Goal: Check status

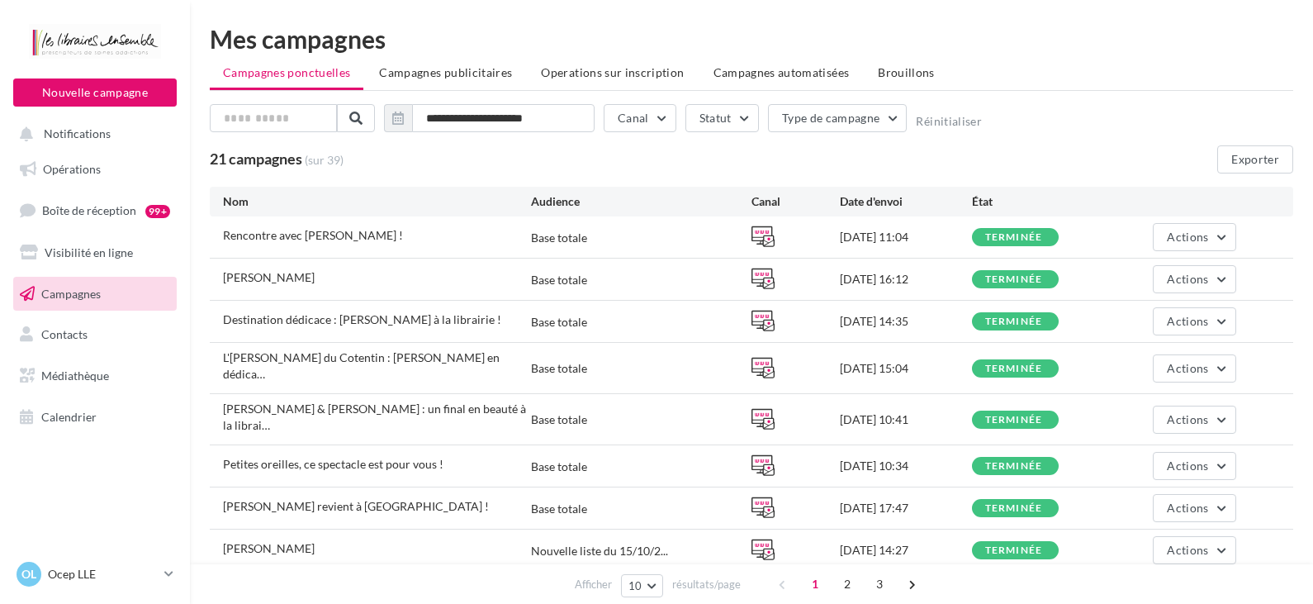
click at [1208, 221] on div "Rencontre avec [PERSON_NAME] ! Base totale [DATE] 11:04 terminée Actions" at bounding box center [752, 236] width 1084 height 41
click at [1190, 246] on button "Actions" at bounding box center [1194, 237] width 83 height 28
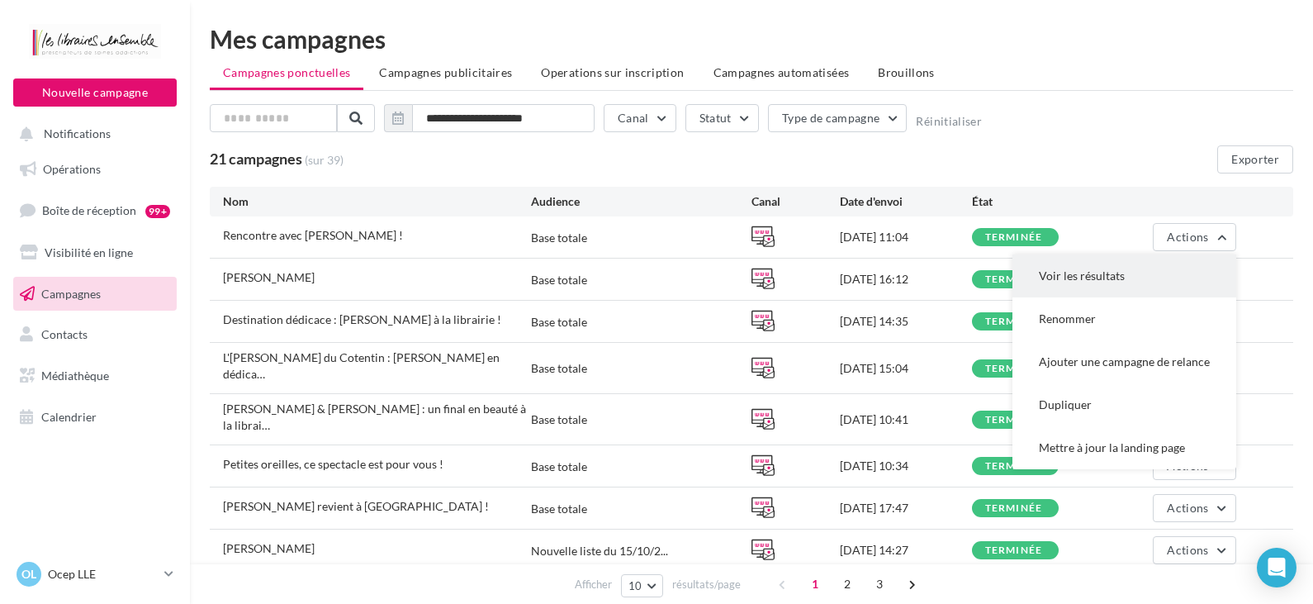
click at [1072, 275] on button "Voir les résultats" at bounding box center [1125, 275] width 224 height 43
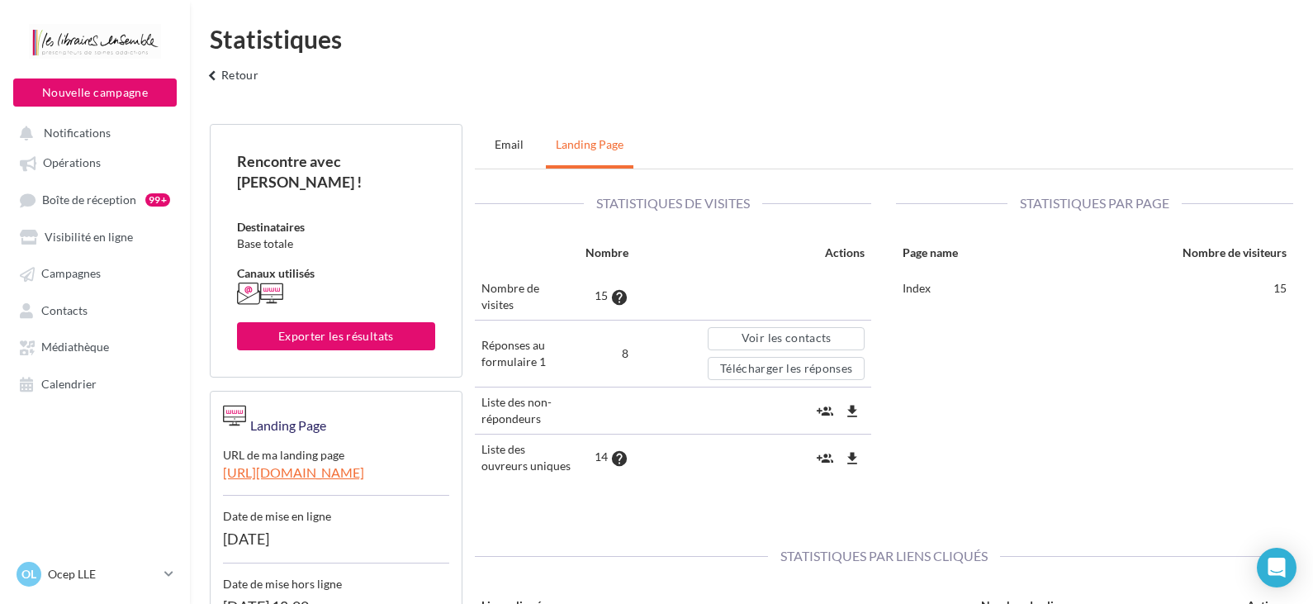
click at [970, 376] on div "Statistiques de visites Nombre Actions Nombre de visites 15 help Réponses au fo…" at bounding box center [884, 345] width 844 height 353
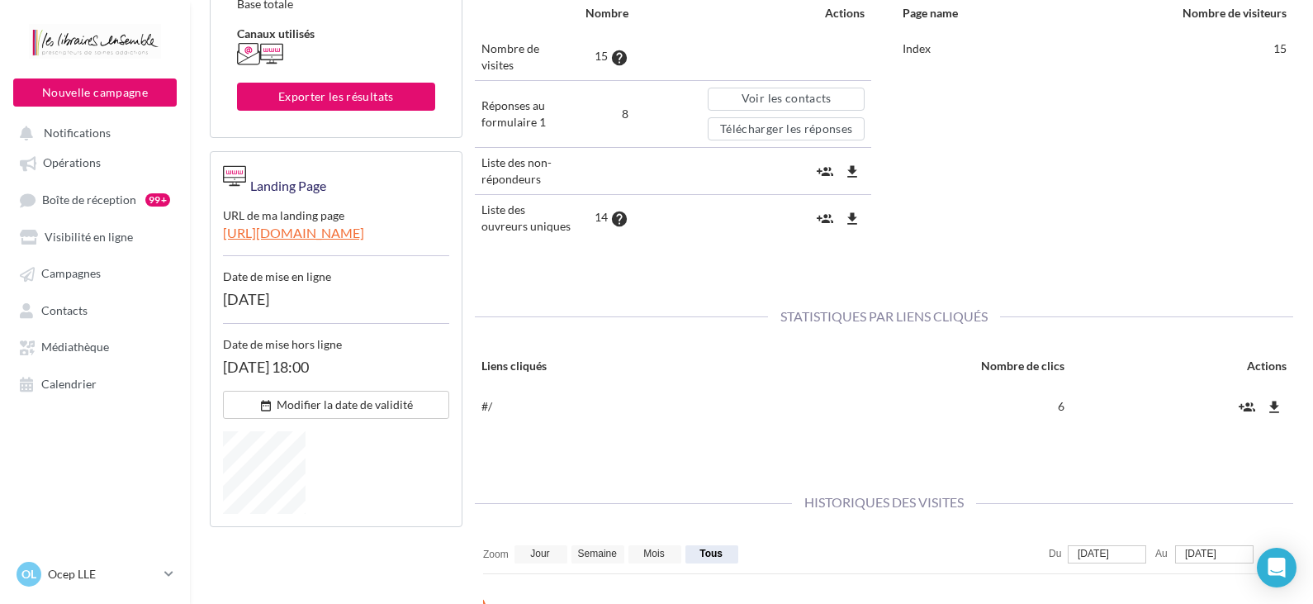
scroll to position [248, 0]
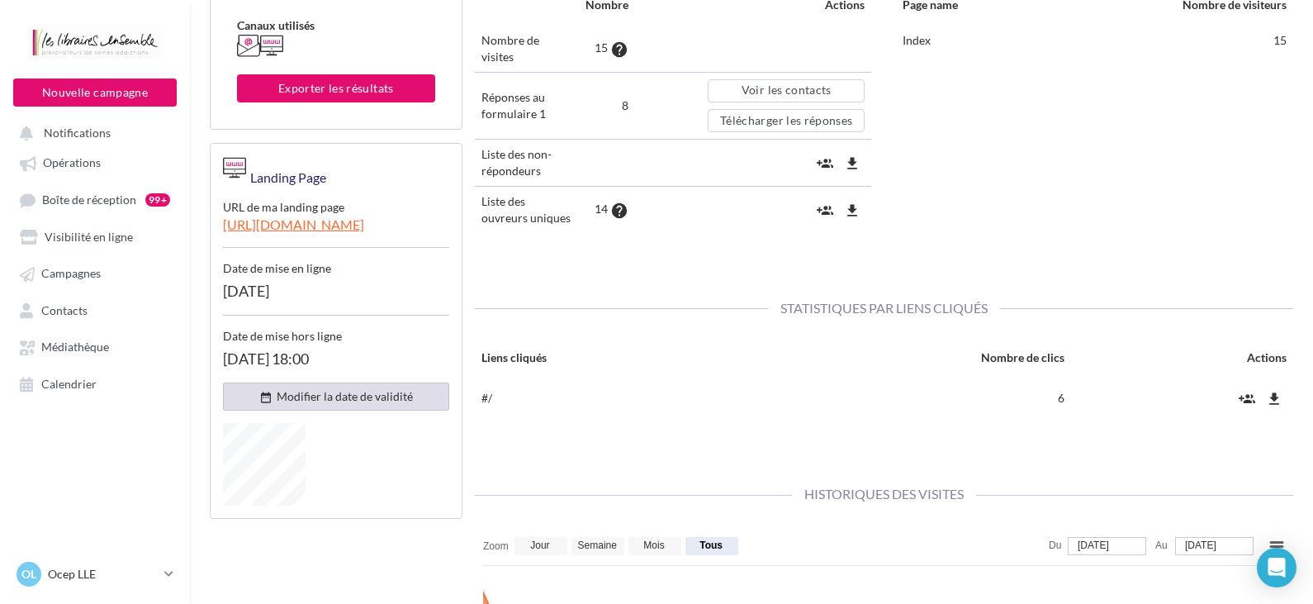
click at [383, 385] on button "date_range Modifier la date de validité" at bounding box center [336, 396] width 226 height 28
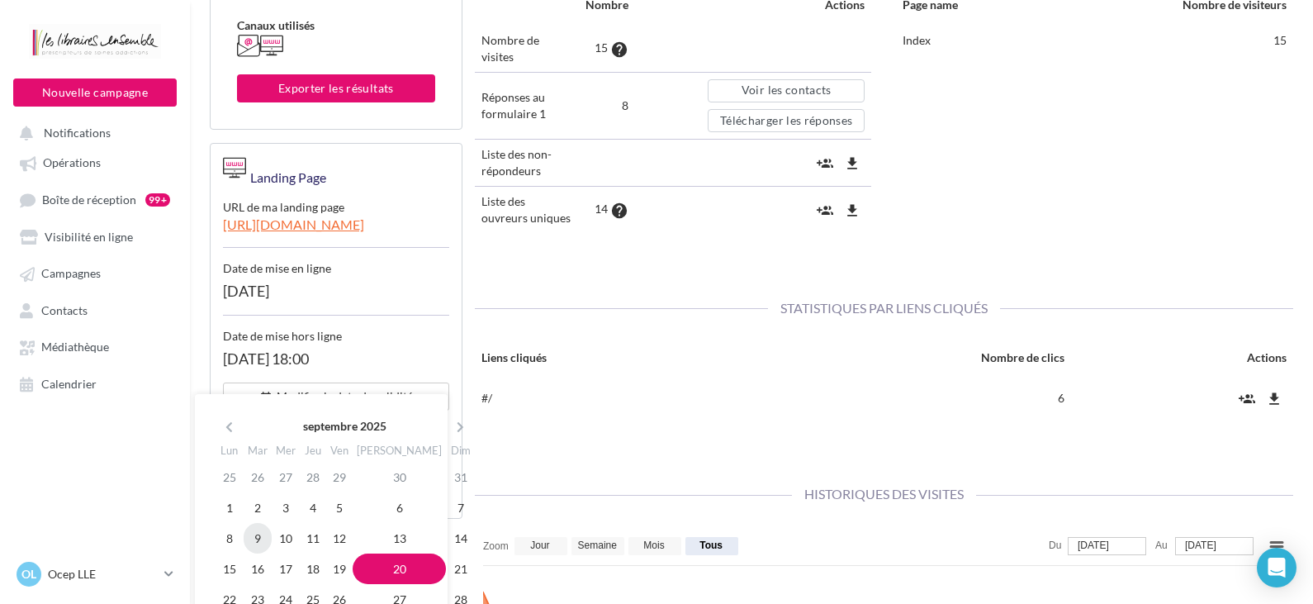
click at [254, 541] on td "9" at bounding box center [258, 538] width 28 height 31
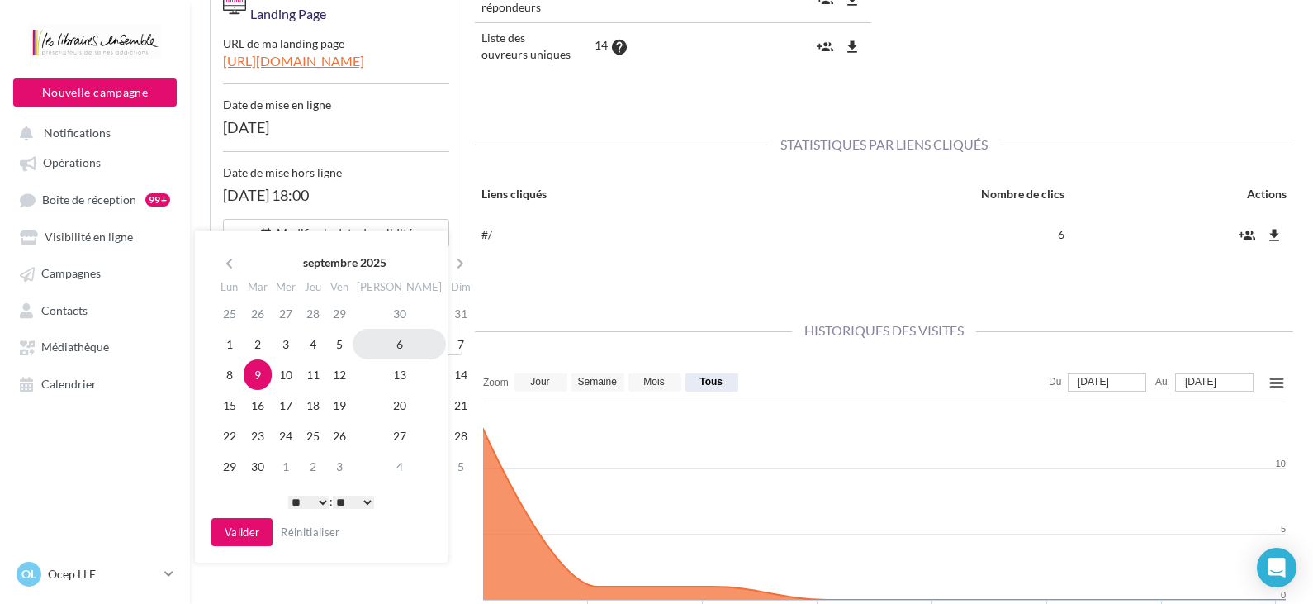
scroll to position [413, 0]
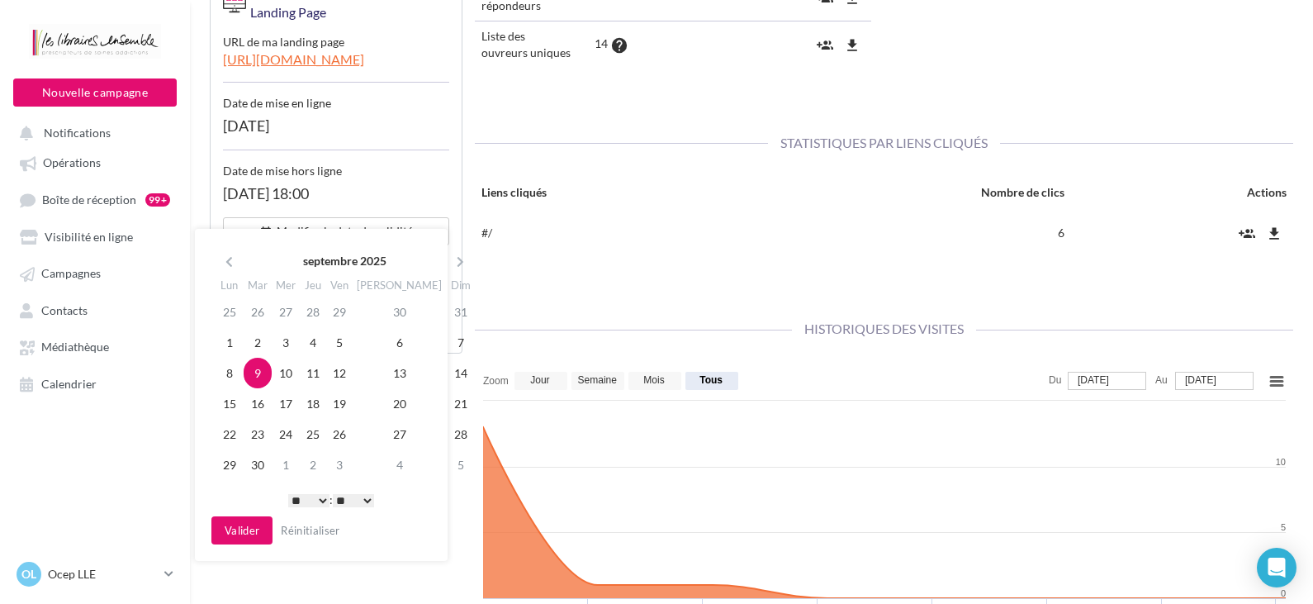
click at [320, 504] on select "* * * * * * * * * * ** ** ** ** ** ** ** ** ** ** ** ** ** **" at bounding box center [308, 500] width 41 height 13
click at [253, 534] on button "Valider" at bounding box center [241, 530] width 61 height 28
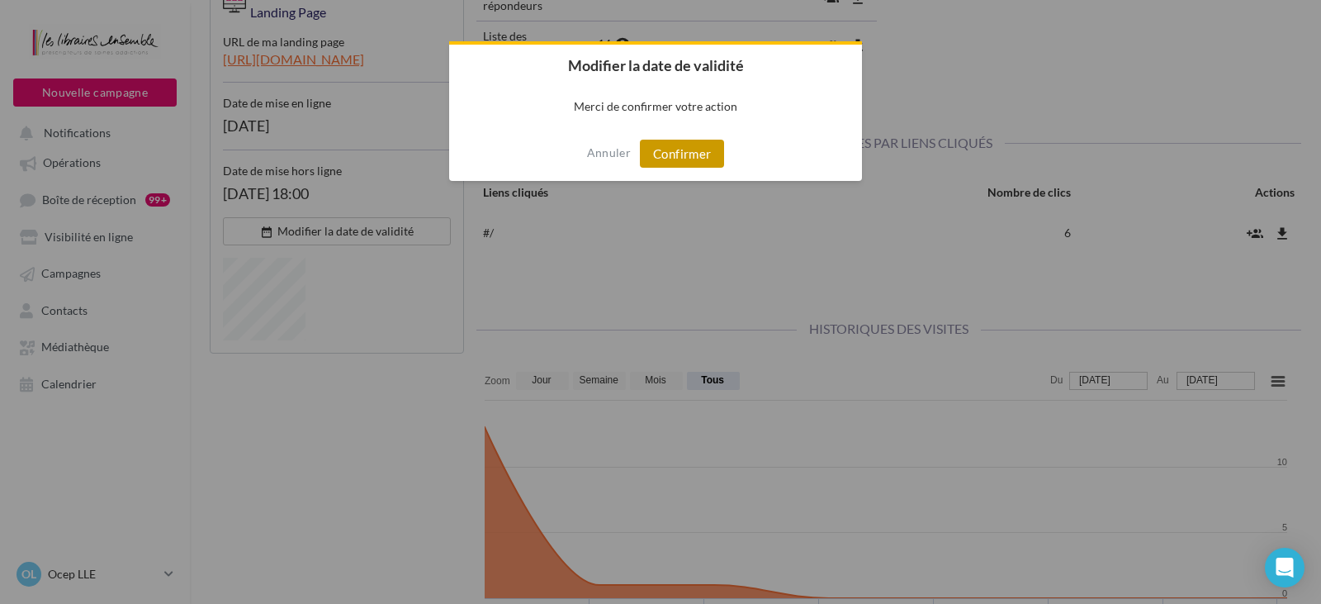
click at [684, 145] on button "Confirmer" at bounding box center [682, 154] width 84 height 28
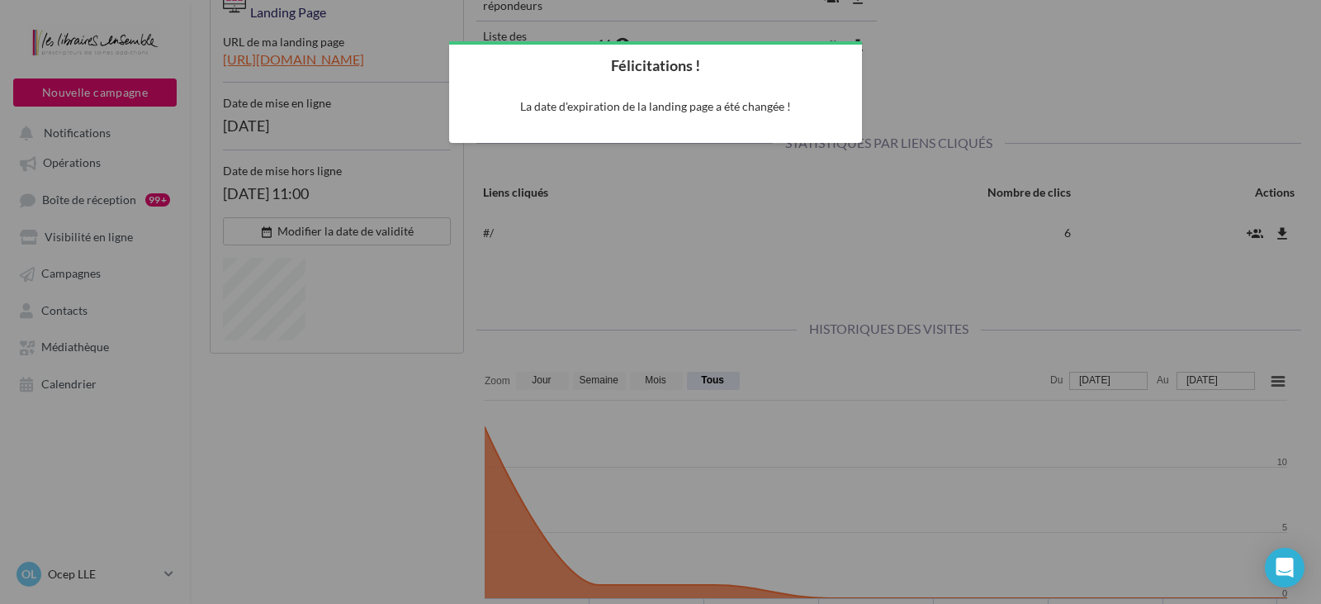
click at [671, 242] on div at bounding box center [660, 302] width 1321 height 604
